Goal: Navigation & Orientation: Find specific page/section

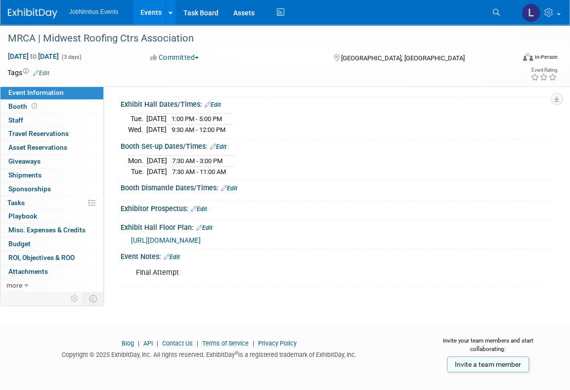
scroll to position [100, 0]
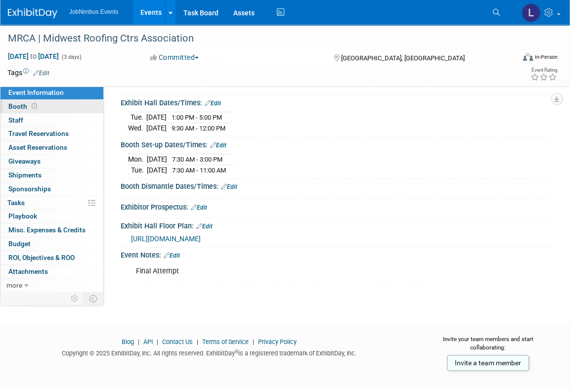
click at [59, 106] on link "Booth" at bounding box center [51, 106] width 103 height 13
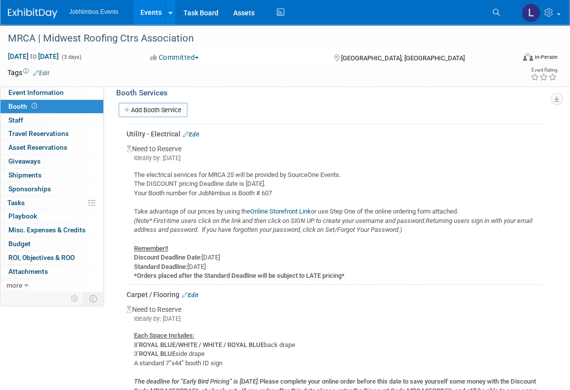
scroll to position [146, 0]
click at [295, 210] on link "Online Storefront Link" at bounding box center [280, 211] width 61 height 7
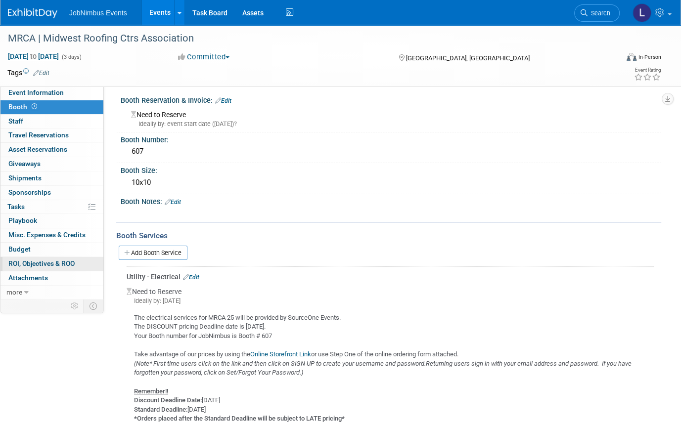
scroll to position [0, 0]
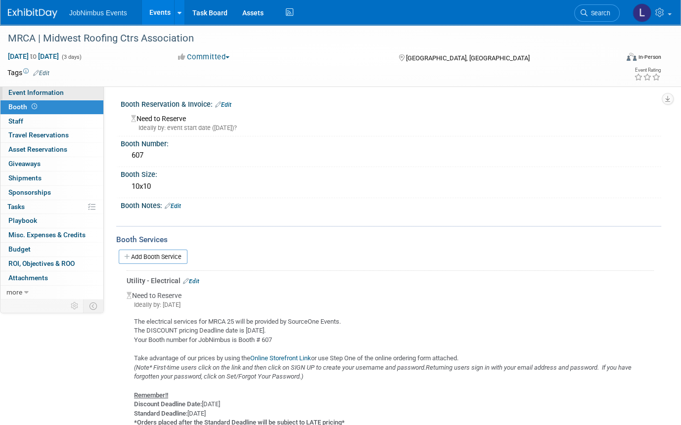
click at [63, 95] on link "Event Information" at bounding box center [51, 93] width 103 height 14
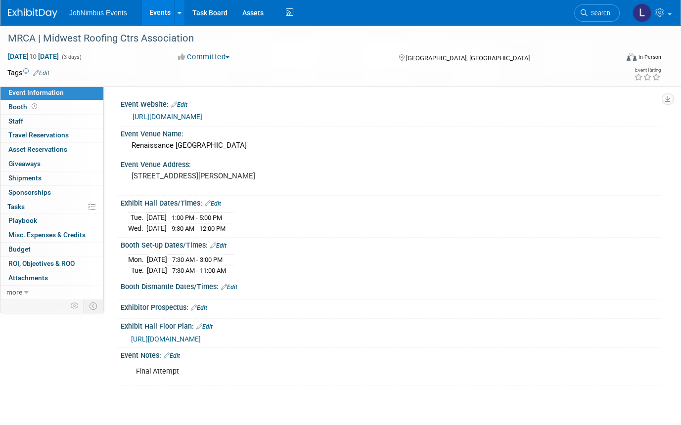
click at [201, 335] on span "[URL][DOMAIN_NAME]" at bounding box center [166, 339] width 70 height 8
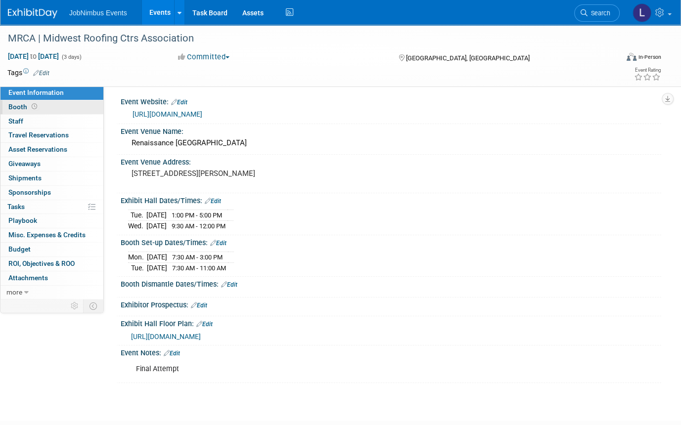
click at [59, 110] on link "Booth" at bounding box center [51, 107] width 103 height 14
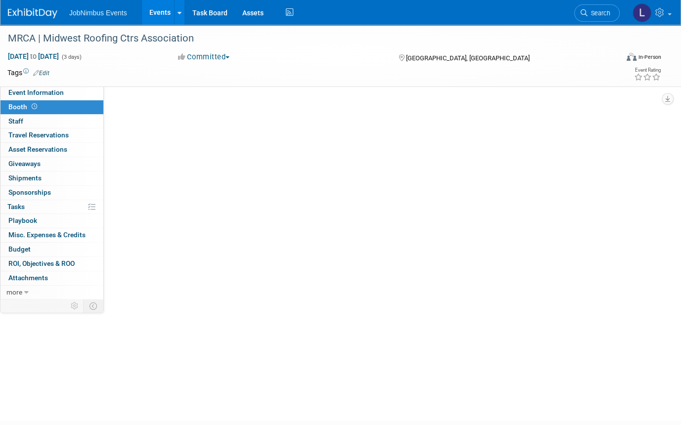
scroll to position [0, 0]
